Goal: Task Accomplishment & Management: Complete application form

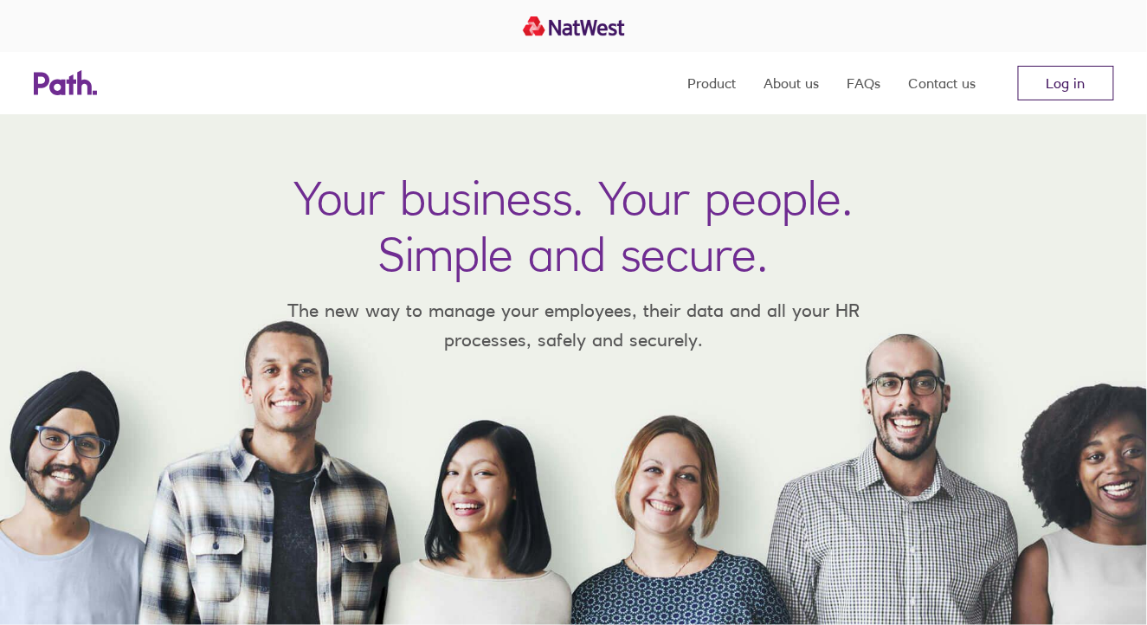
click at [1066, 87] on link "Log in" at bounding box center [1066, 83] width 96 height 35
click at [1037, 84] on link "Log in" at bounding box center [1066, 83] width 96 height 35
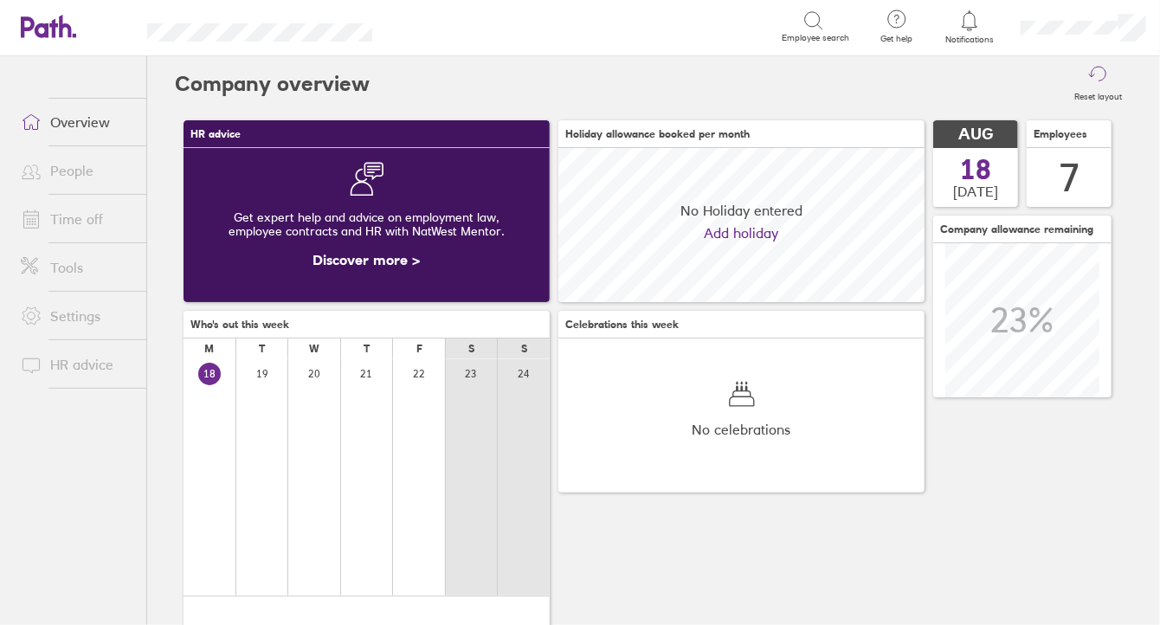
scroll to position [153, 366]
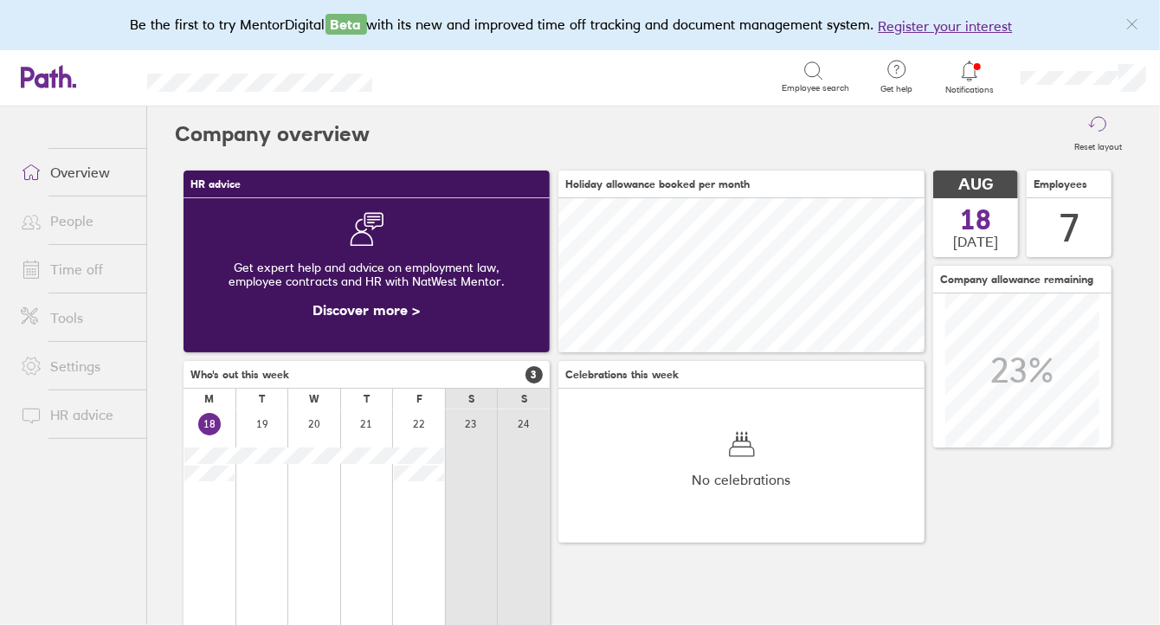
click at [47, 229] on span at bounding box center [28, 220] width 43 height 21
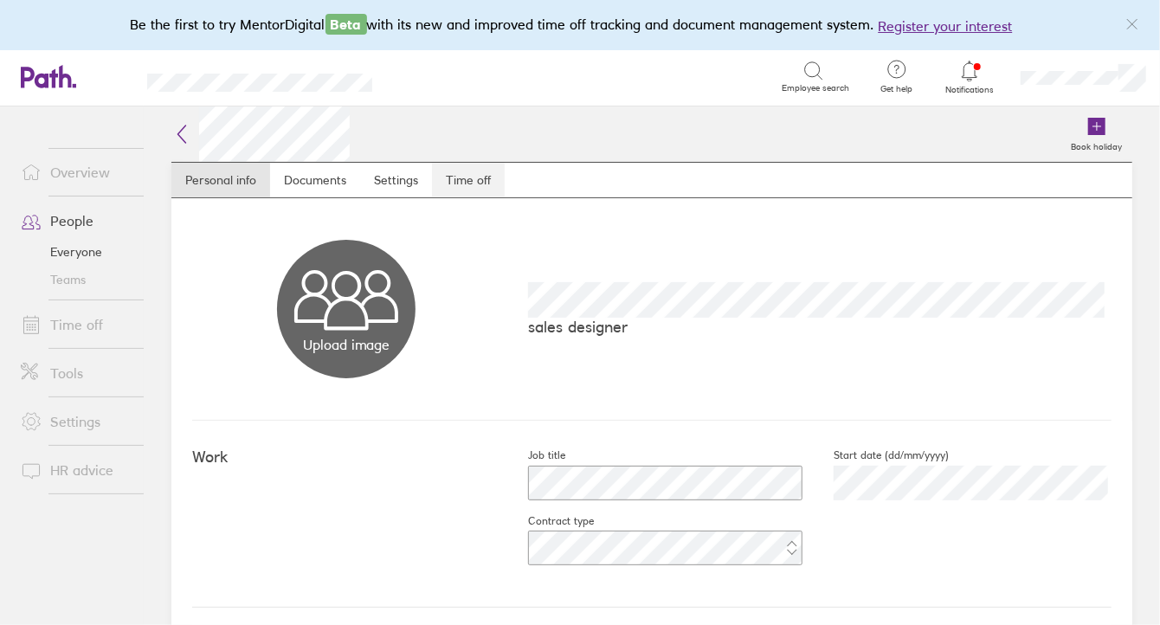
click at [478, 180] on link "Time off" at bounding box center [468, 180] width 73 height 35
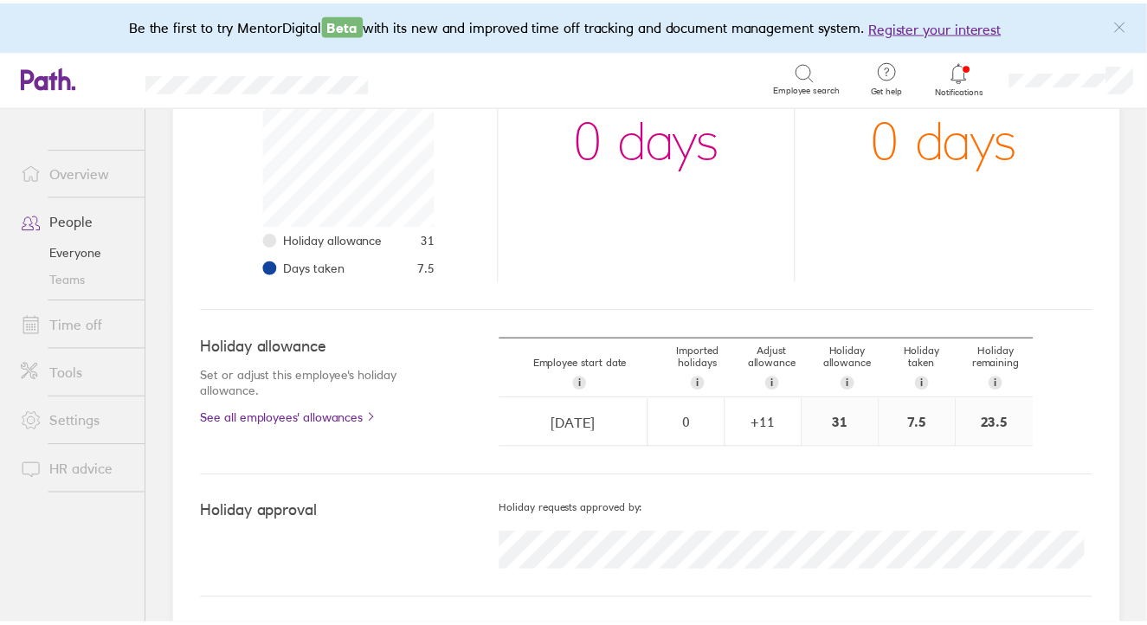
scroll to position [233, 0]
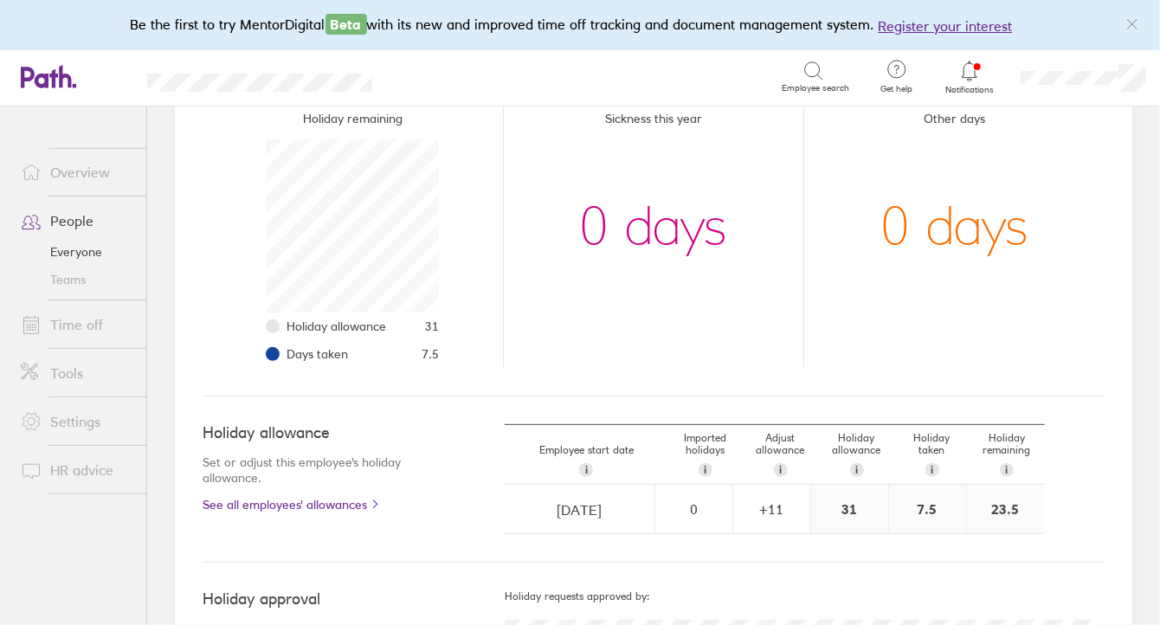
click at [79, 227] on link "People" at bounding box center [76, 220] width 139 height 35
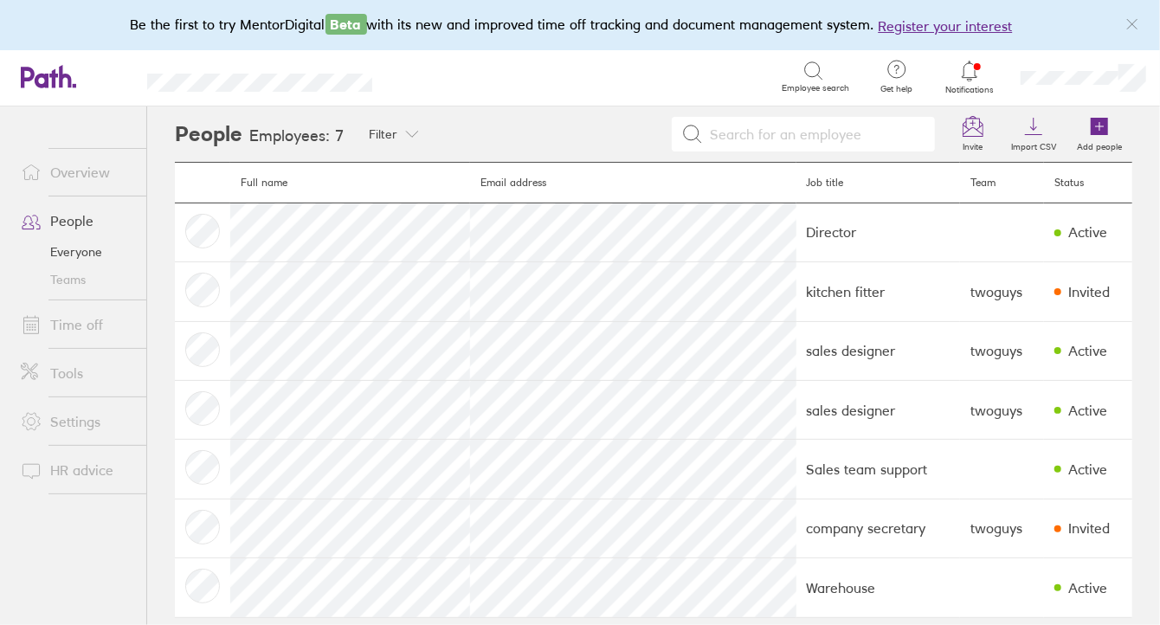
click at [87, 317] on link "Time off" at bounding box center [76, 324] width 139 height 35
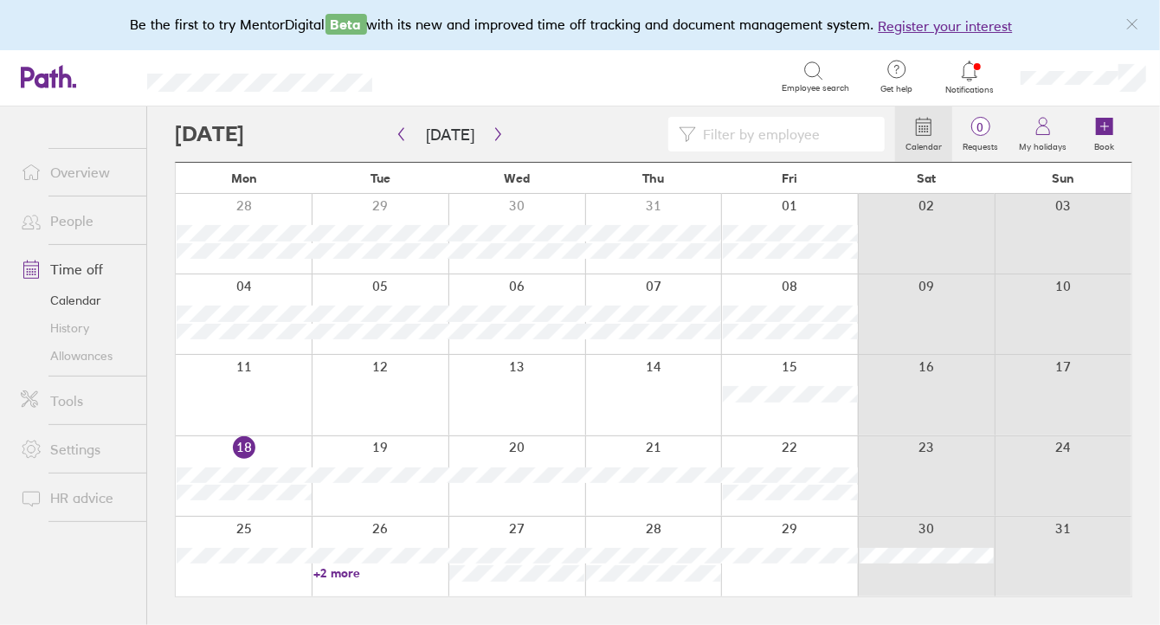
click at [669, 390] on div at bounding box center [653, 395] width 137 height 80
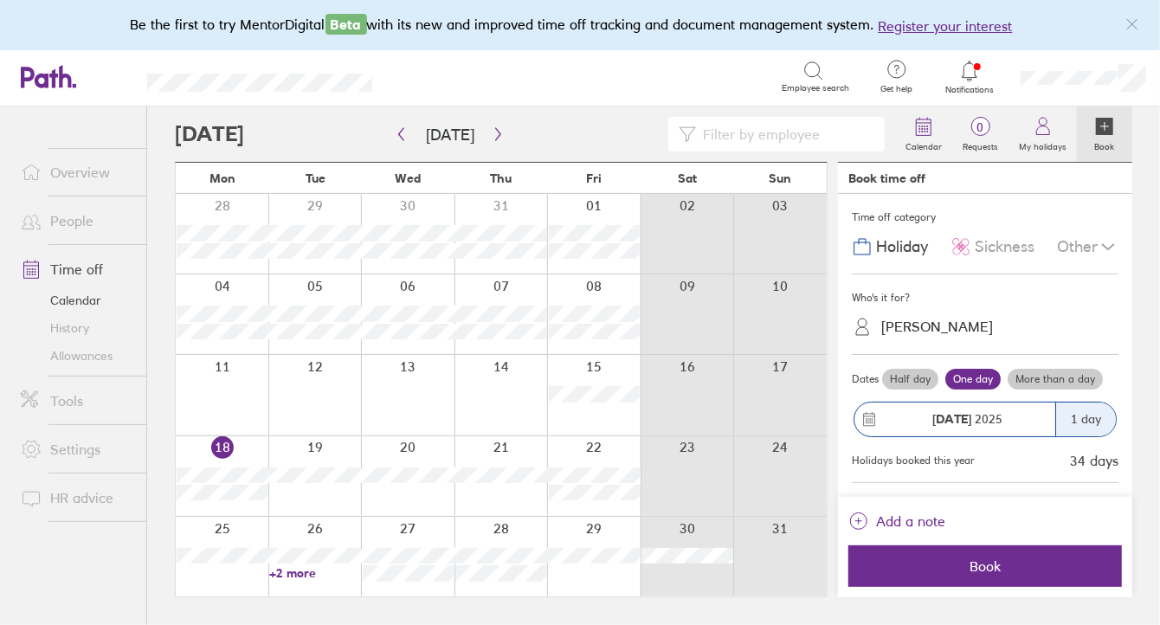
click at [1053, 373] on label "More than a day" at bounding box center [1055, 379] width 95 height 21
click at [0, 0] on input "More than a day" at bounding box center [0, 0] width 0 height 0
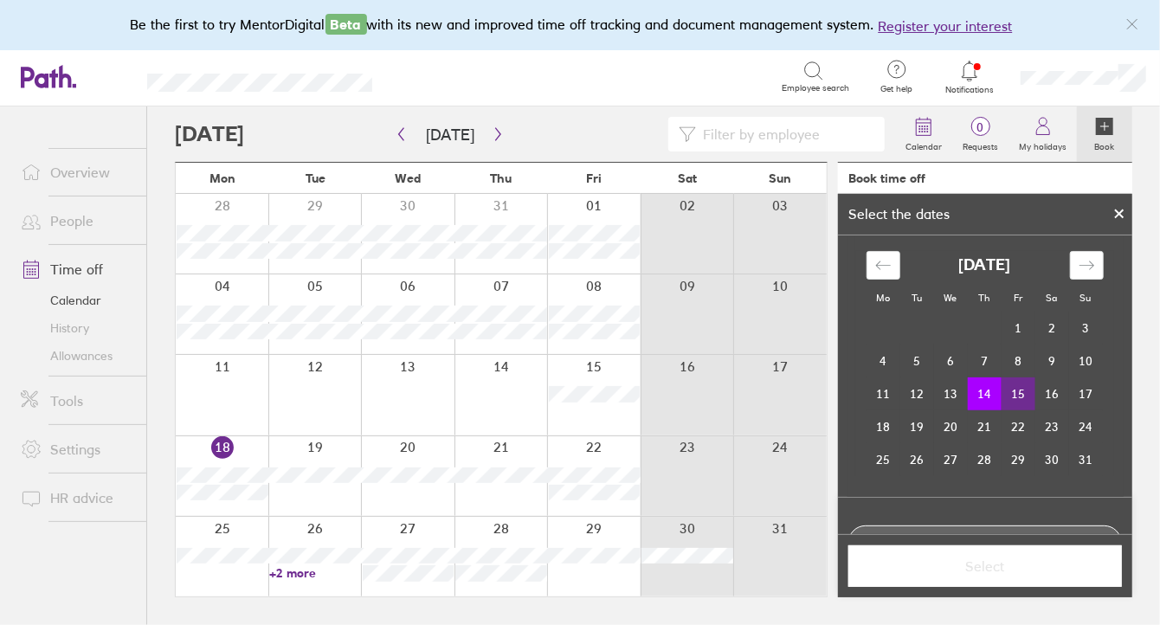
click at [1013, 386] on td "15" at bounding box center [1019, 393] width 34 height 33
click at [980, 561] on span "Select" at bounding box center [985, 566] width 249 height 16
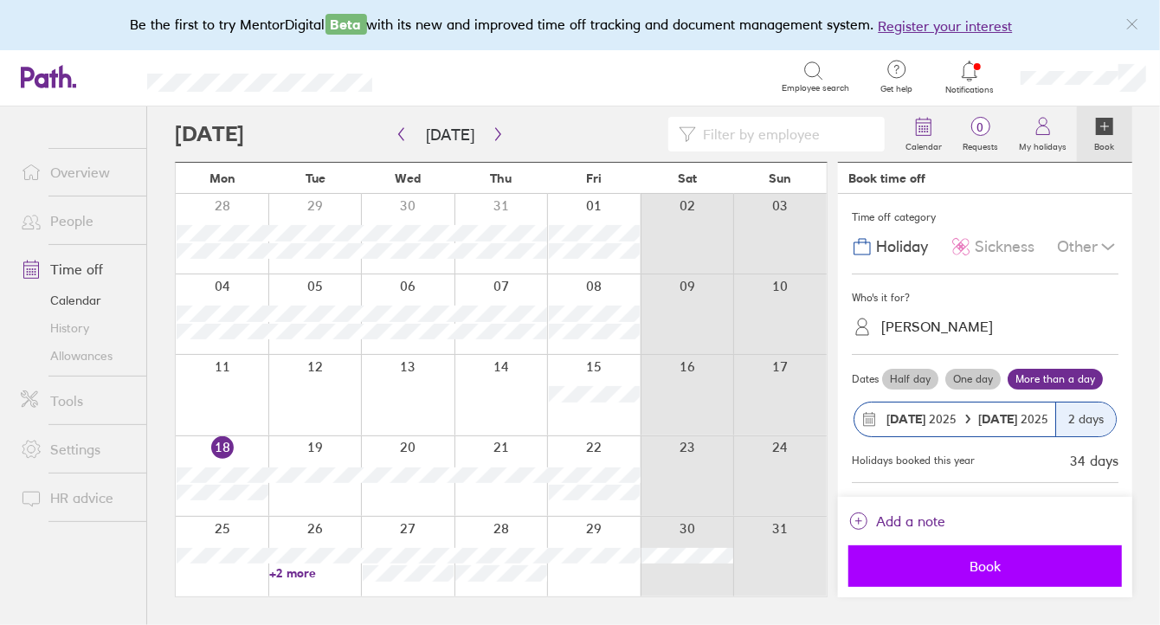
click at [984, 563] on span "Book" at bounding box center [985, 566] width 249 height 16
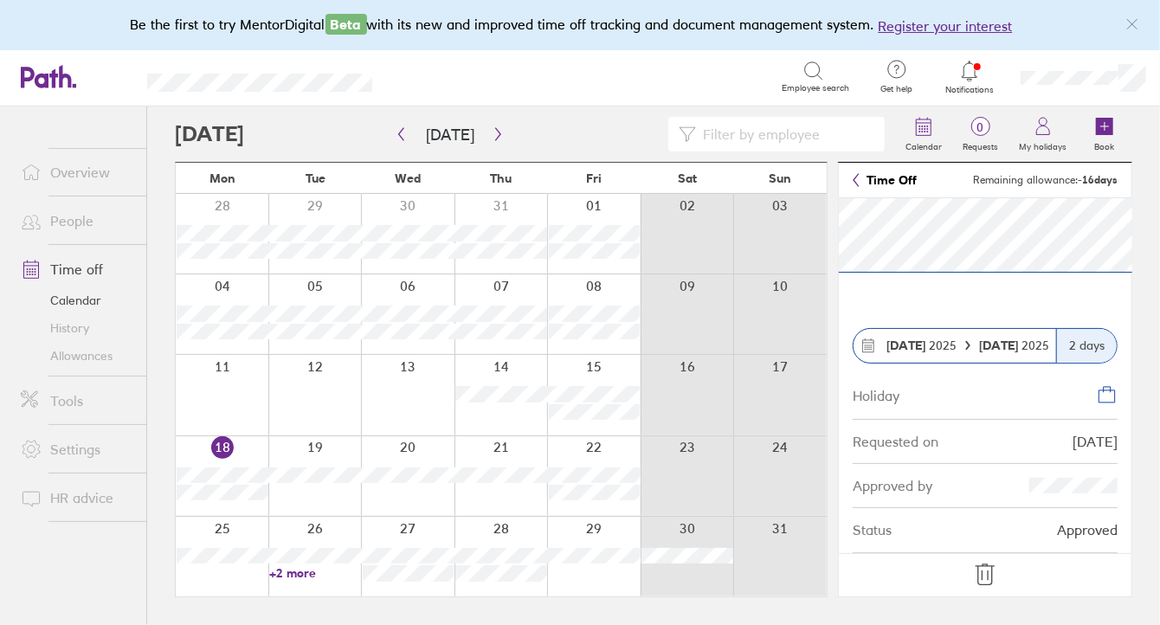
click at [981, 569] on icon at bounding box center [985, 575] width 28 height 28
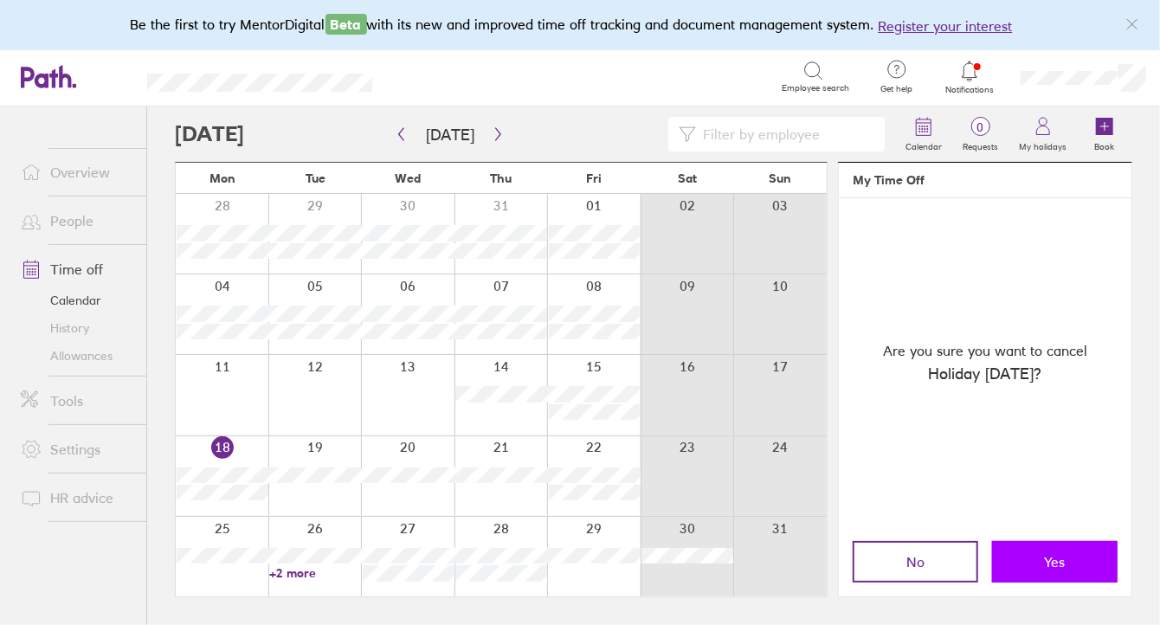
click at [1027, 564] on button "Yes" at bounding box center [1055, 562] width 126 height 42
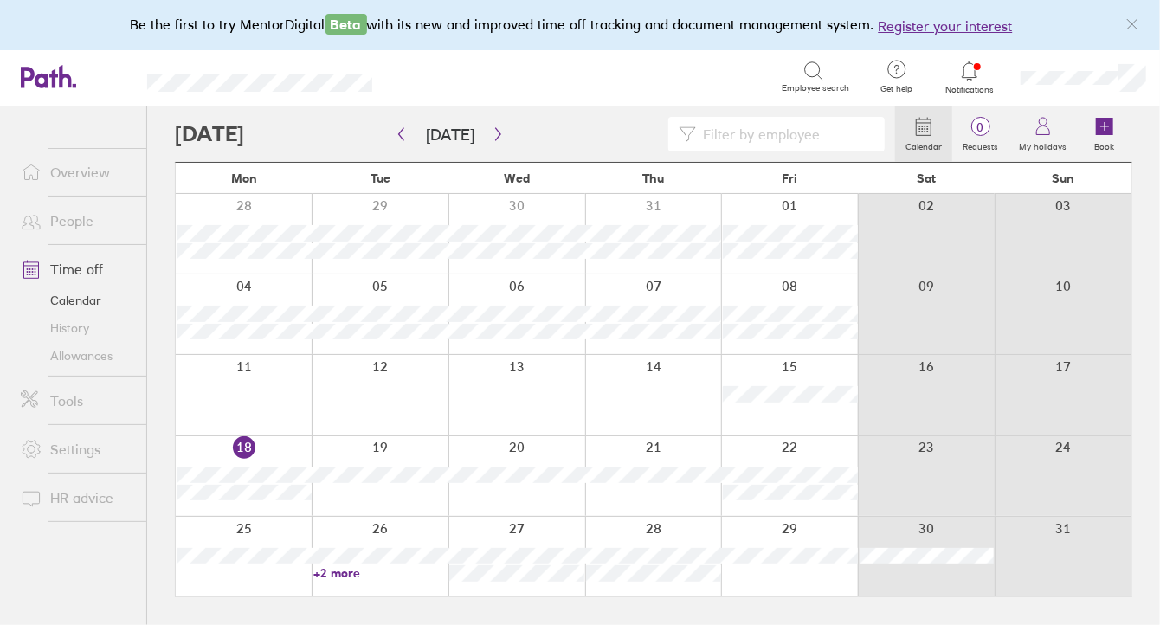
click at [81, 222] on link "People" at bounding box center [76, 220] width 139 height 35
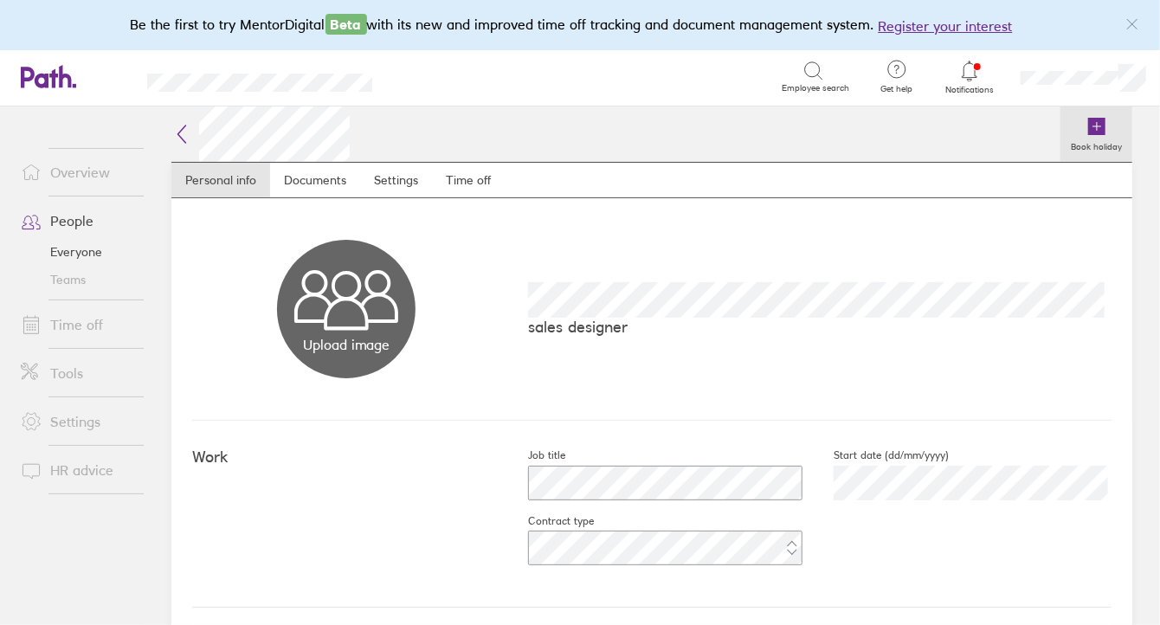
click at [1080, 140] on label "Book holiday" at bounding box center [1096, 145] width 72 height 16
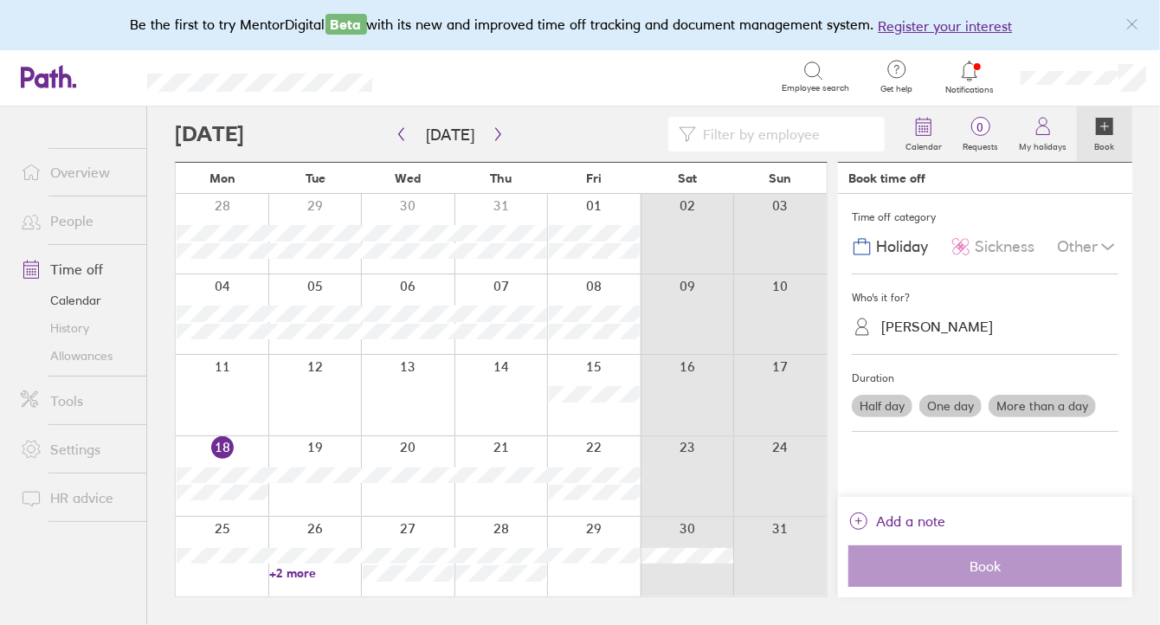
click at [500, 408] on div at bounding box center [500, 395] width 93 height 80
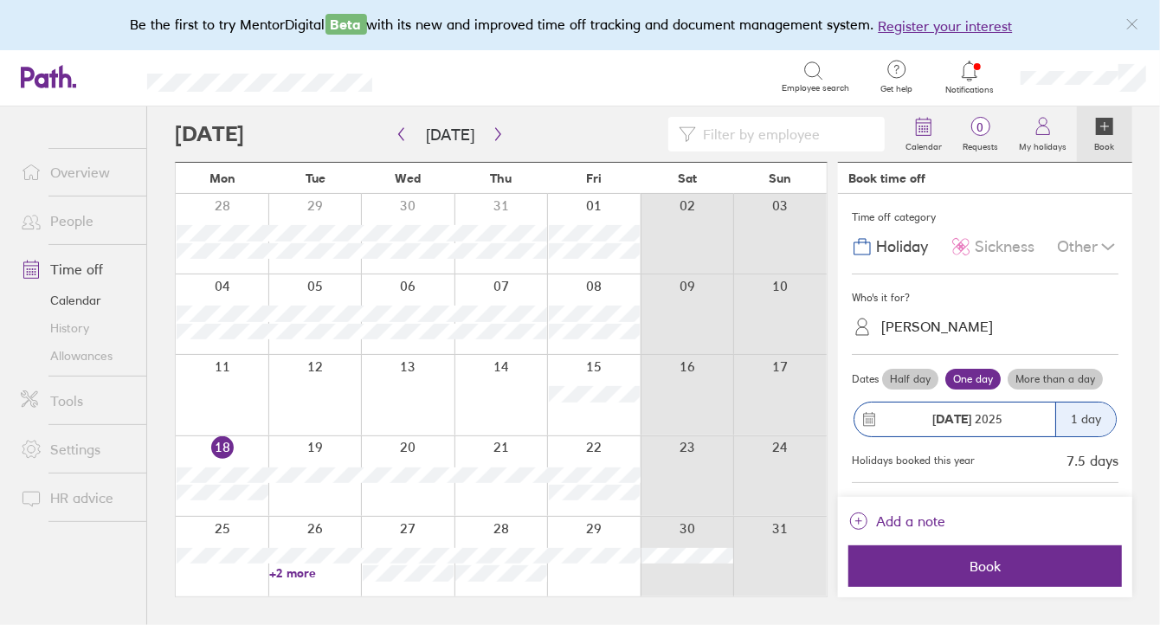
click at [504, 392] on div at bounding box center [500, 395] width 93 height 80
click at [1064, 381] on label "More than a day" at bounding box center [1055, 379] width 95 height 21
click at [0, 0] on input "More than a day" at bounding box center [0, 0] width 0 height 0
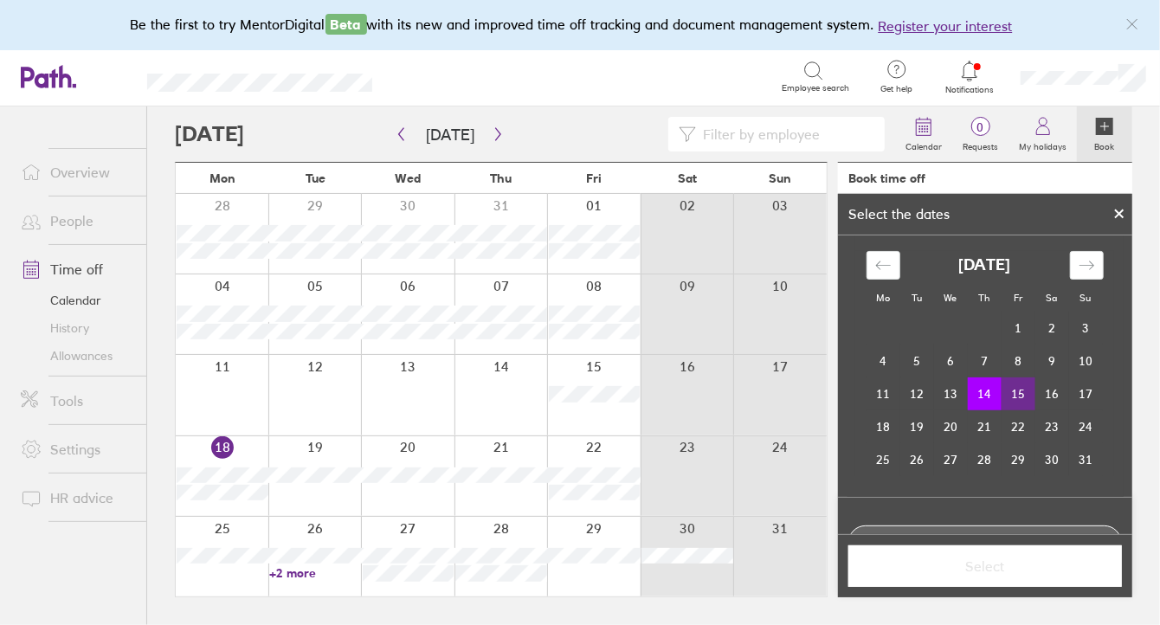
click at [1008, 397] on td "15" at bounding box center [1019, 393] width 34 height 33
click at [981, 565] on span "Select" at bounding box center [985, 566] width 249 height 16
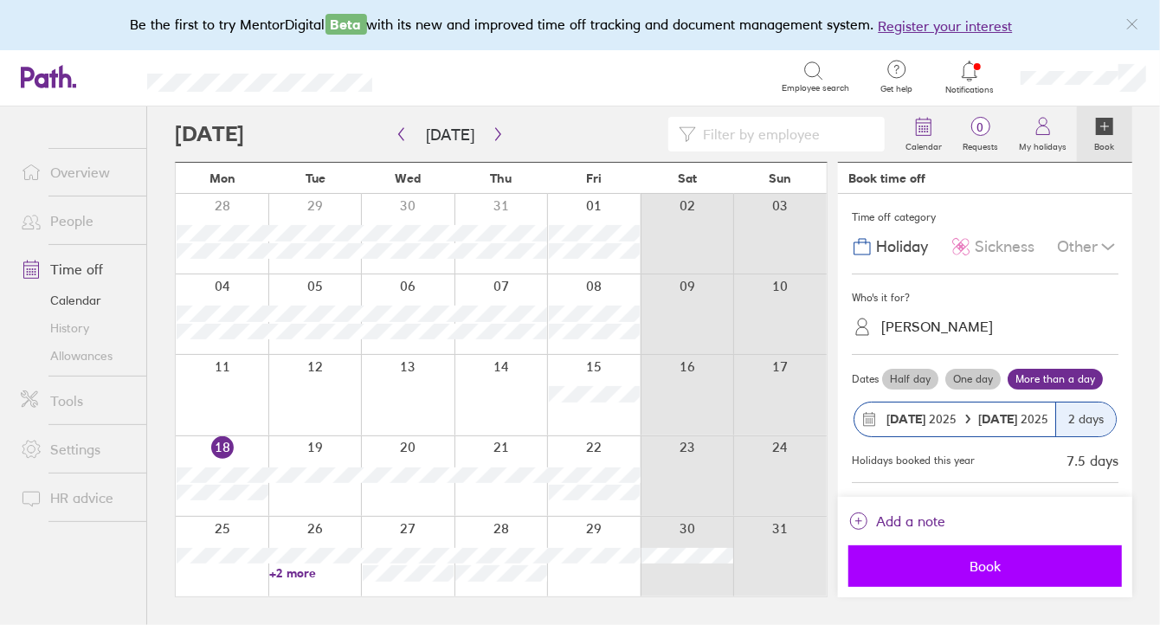
click at [982, 569] on span "Book" at bounding box center [985, 566] width 249 height 16
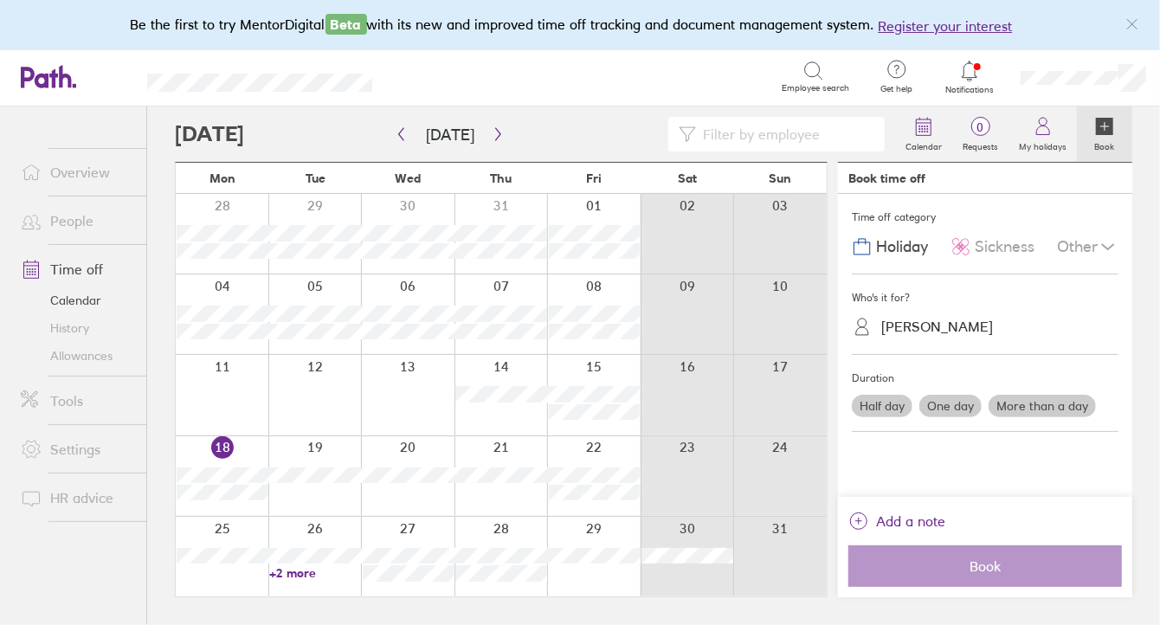
click at [313, 563] on div "25 26 27 28 29 30 31 +2 more" at bounding box center [501, 556] width 651 height 81
click at [308, 572] on link "+2 more" at bounding box center [314, 573] width 91 height 16
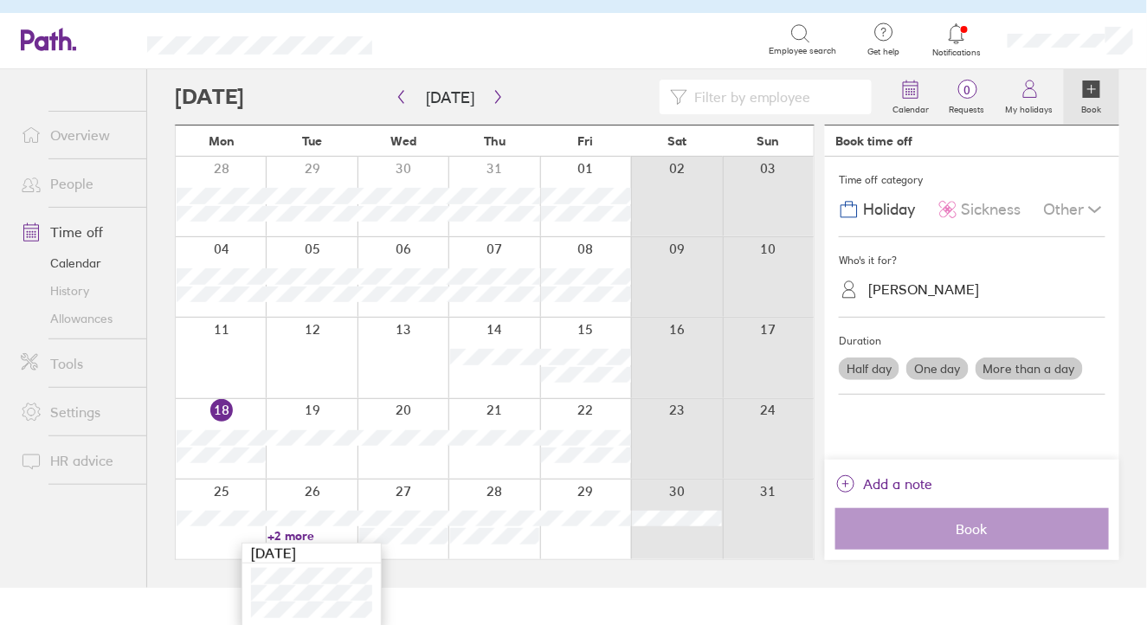
scroll to position [38, 0]
click at [108, 547] on nav at bounding box center [73, 558] width 146 height 57
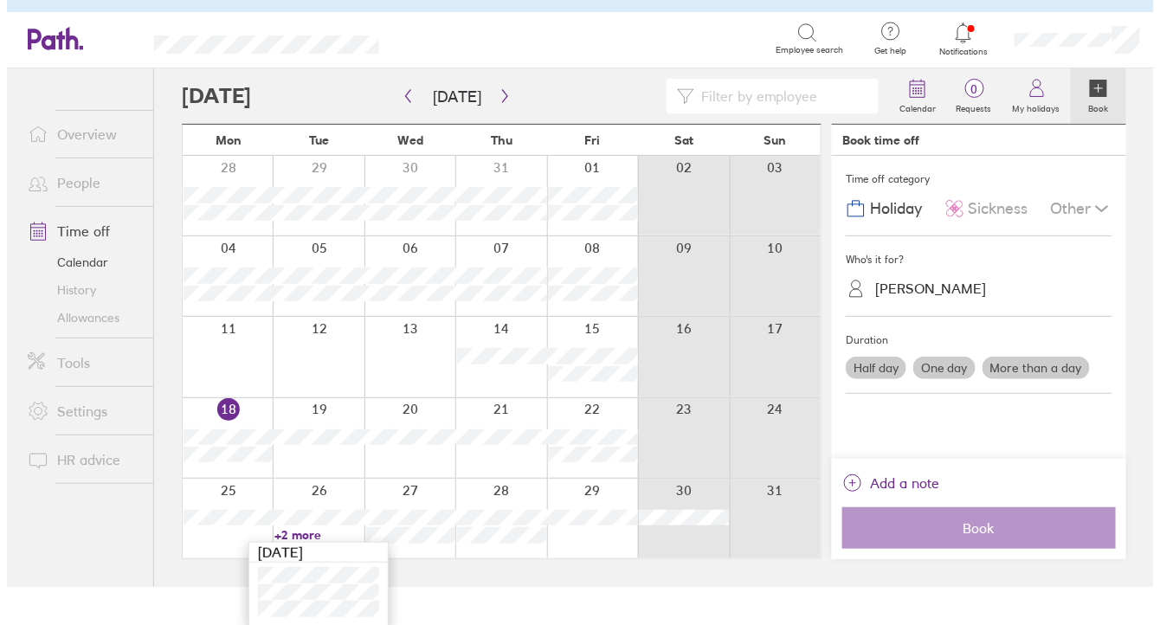
scroll to position [0, 0]
